Goal: Information Seeking & Learning: Learn about a topic

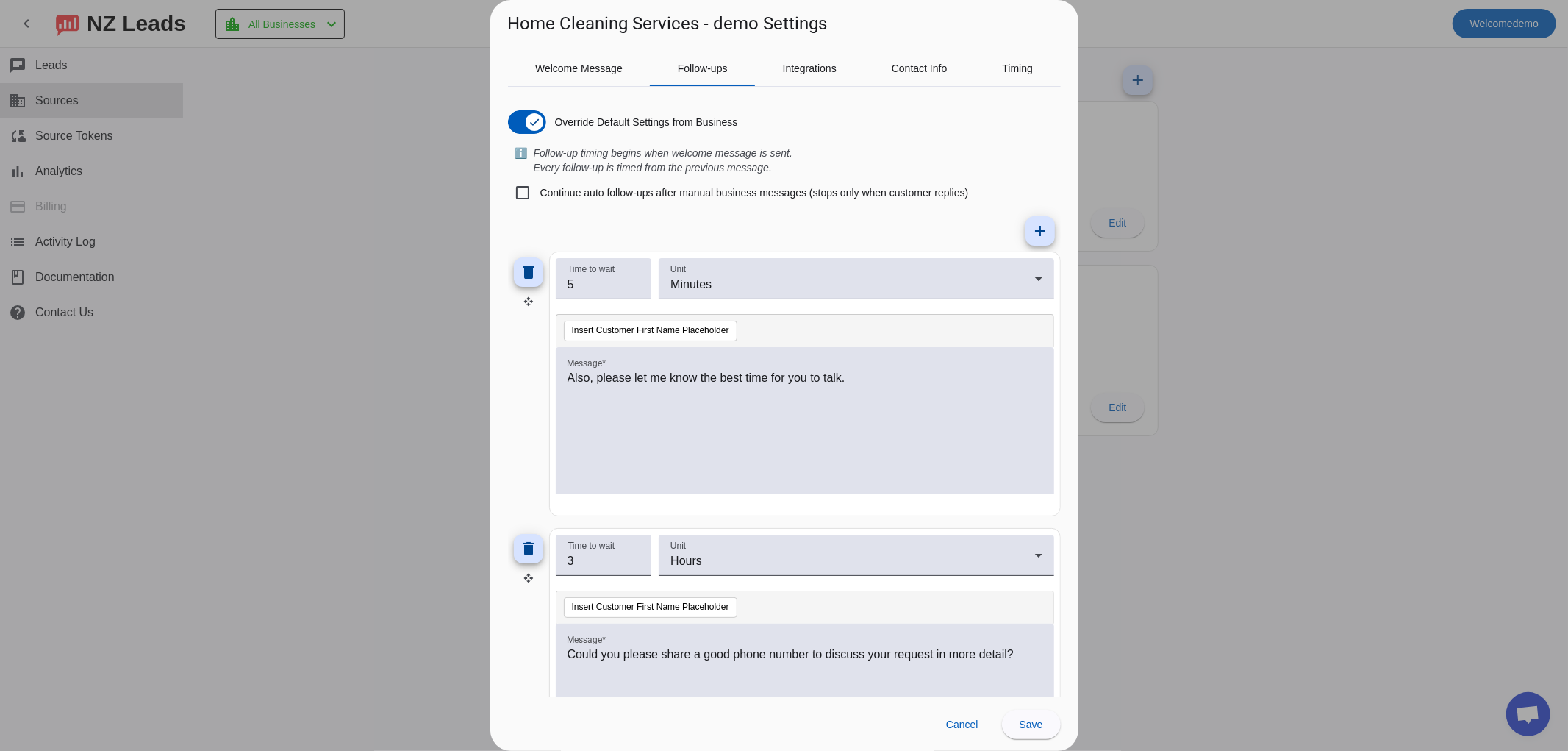
click at [112, 6] on div at bounding box center [784, 376] width 1568 height 751
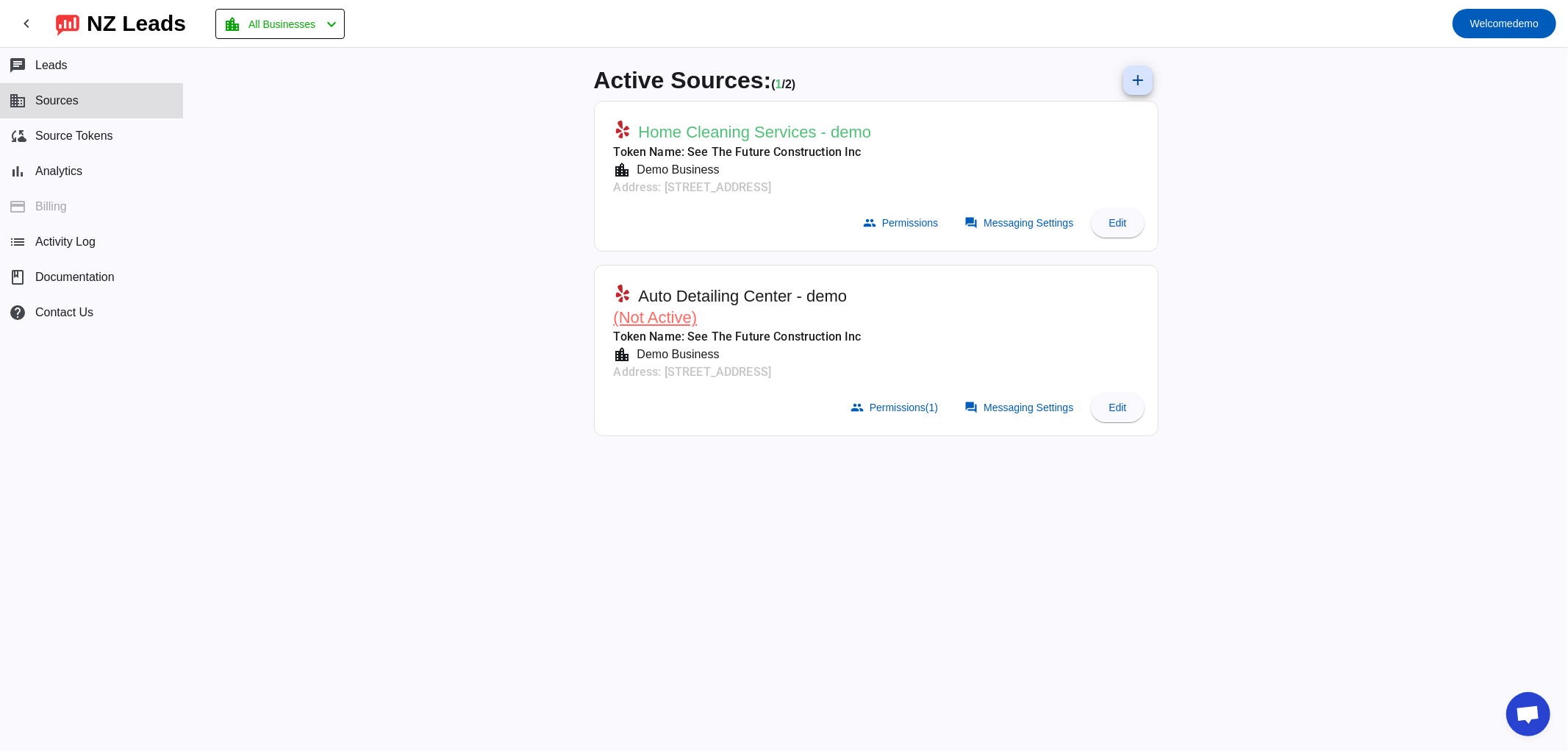
click at [1498, 4] on mat-toolbar-row "chevron_left [GEOGRAPHIC_DATA] Leads location_city All Businesses chevron_left …" at bounding box center [784, 23] width 1568 height 47
click at [1504, 22] on span "Welcome" at bounding box center [1491, 23] width 43 height 12
click at [1510, 59] on span "Logout" at bounding box center [1515, 62] width 64 height 15
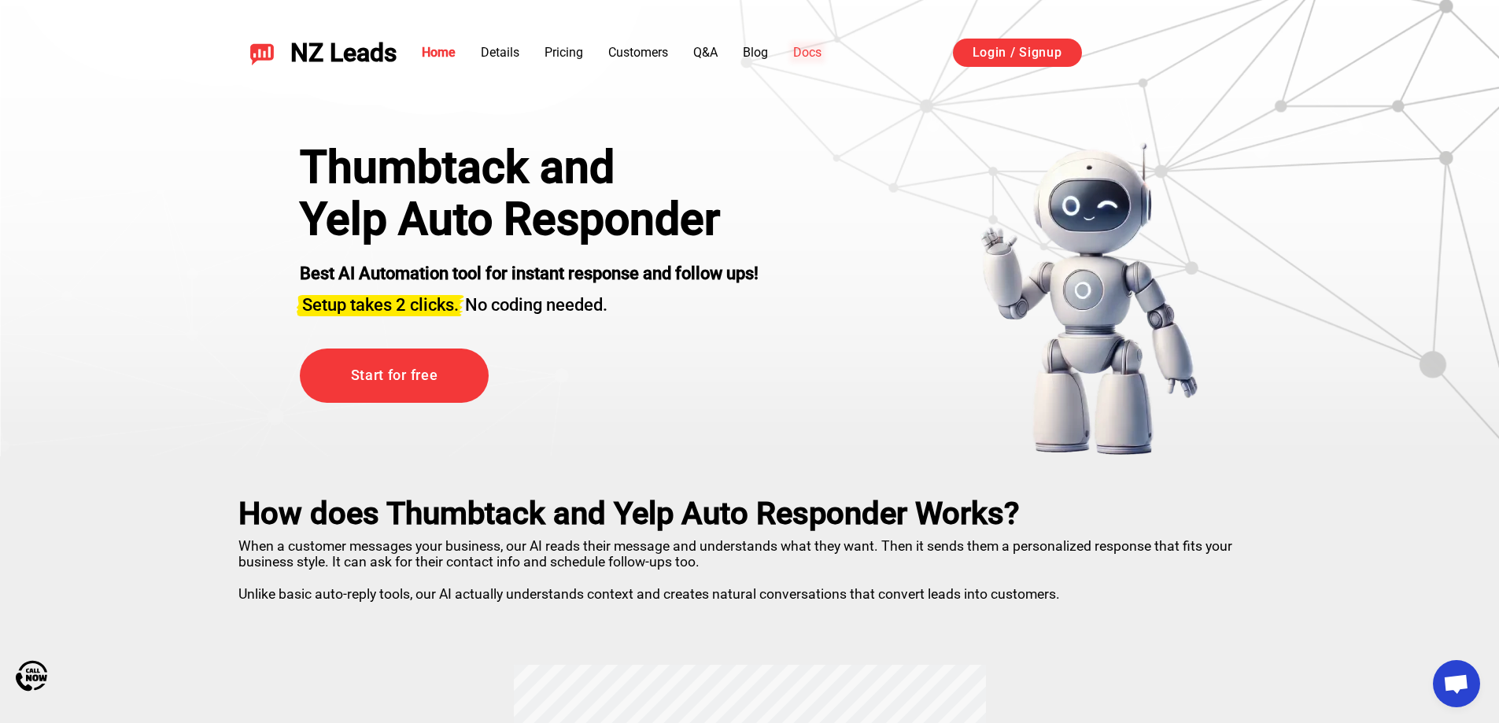
click at [805, 54] on link "Docs" at bounding box center [807, 52] width 28 height 15
